Goal: Find specific page/section: Find specific page/section

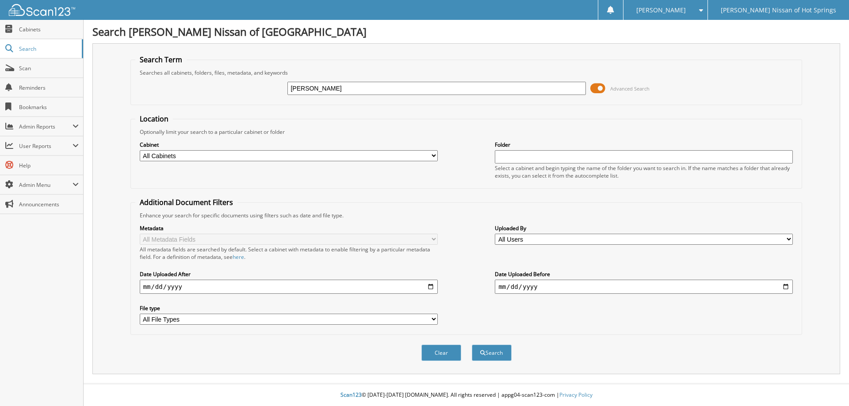
type input "[PERSON_NAME]"
click at [472, 345] on button "Search" at bounding box center [492, 353] width 40 height 16
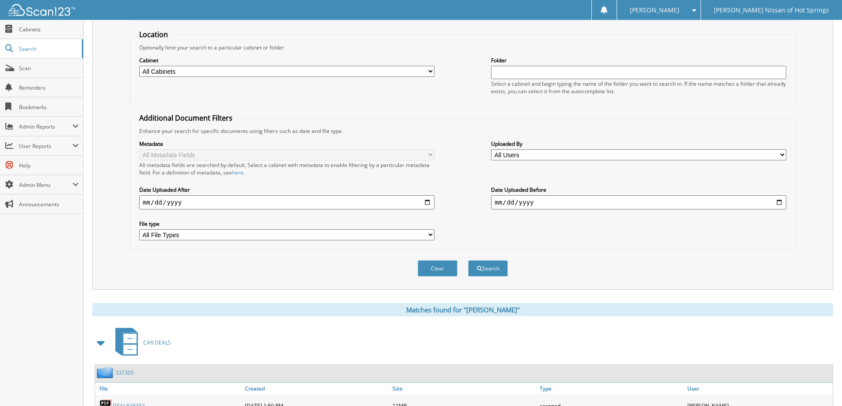
scroll to position [174, 0]
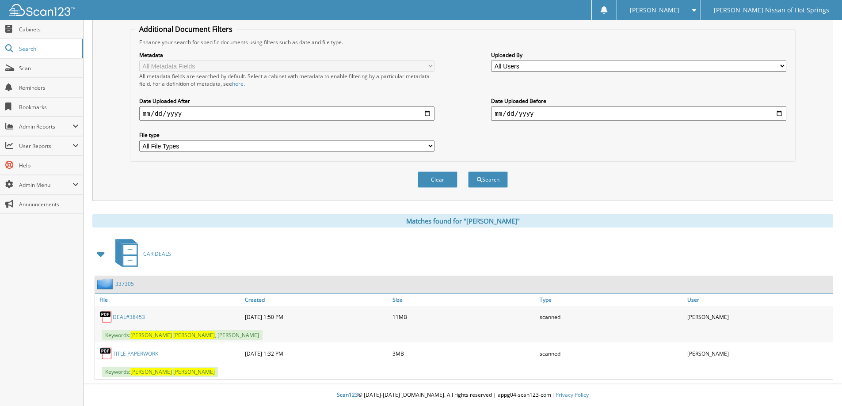
click at [129, 314] on link "DEAL#38453" at bounding box center [129, 318] width 32 height 8
click at [163, 335] on span "Keywords: JULIE DALE , JOE SMITH" at bounding box center [182, 335] width 161 height 10
click at [31, 66] on span "Scan" at bounding box center [49, 69] width 60 height 8
